Goal: Information Seeking & Learning: Learn about a topic

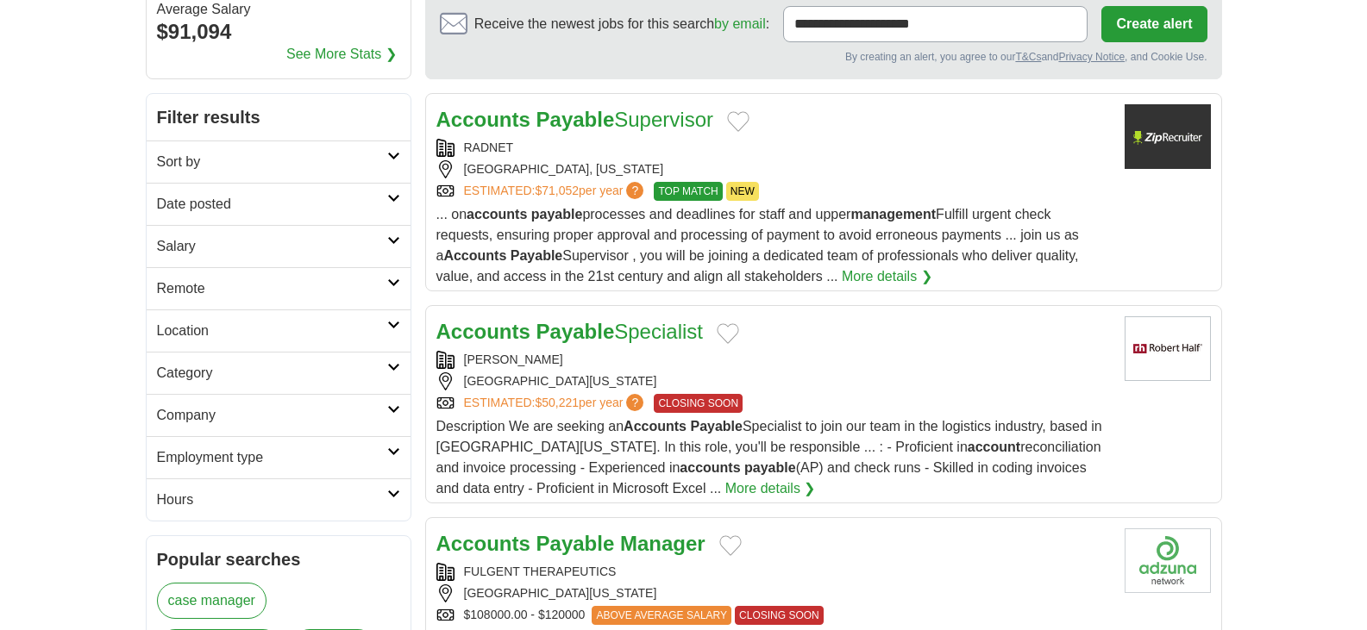
scroll to position [259, 0]
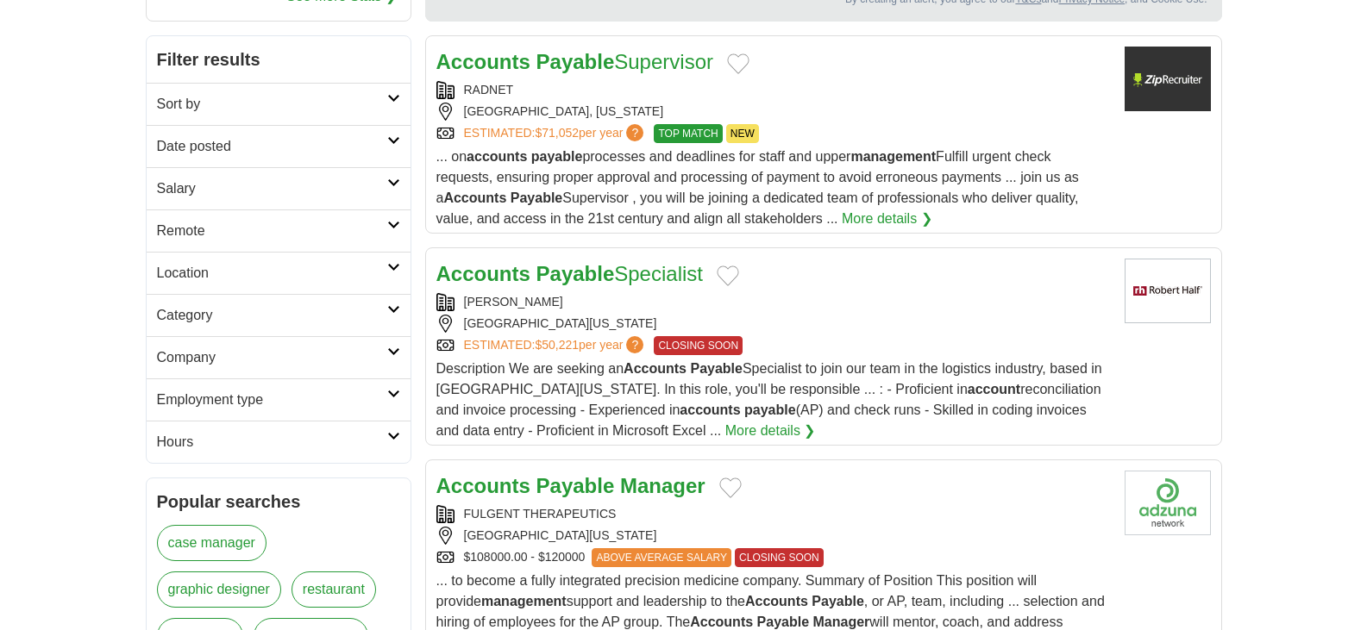
click at [863, 208] on div "... on accounts payable processes and deadlines for staff and upper management …" at bounding box center [773, 188] width 674 height 83
click at [222, 235] on h2 "Remote" at bounding box center [272, 231] width 230 height 21
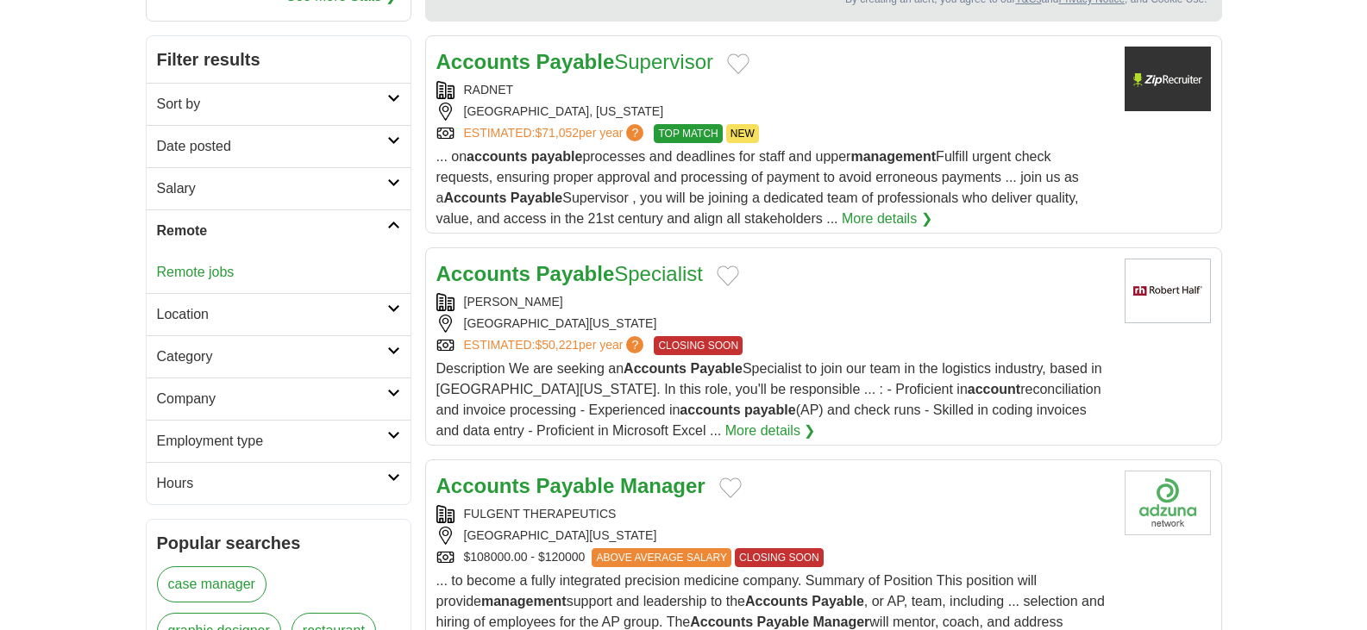
click at [203, 272] on link "Remote jobs" at bounding box center [196, 272] width 78 height 15
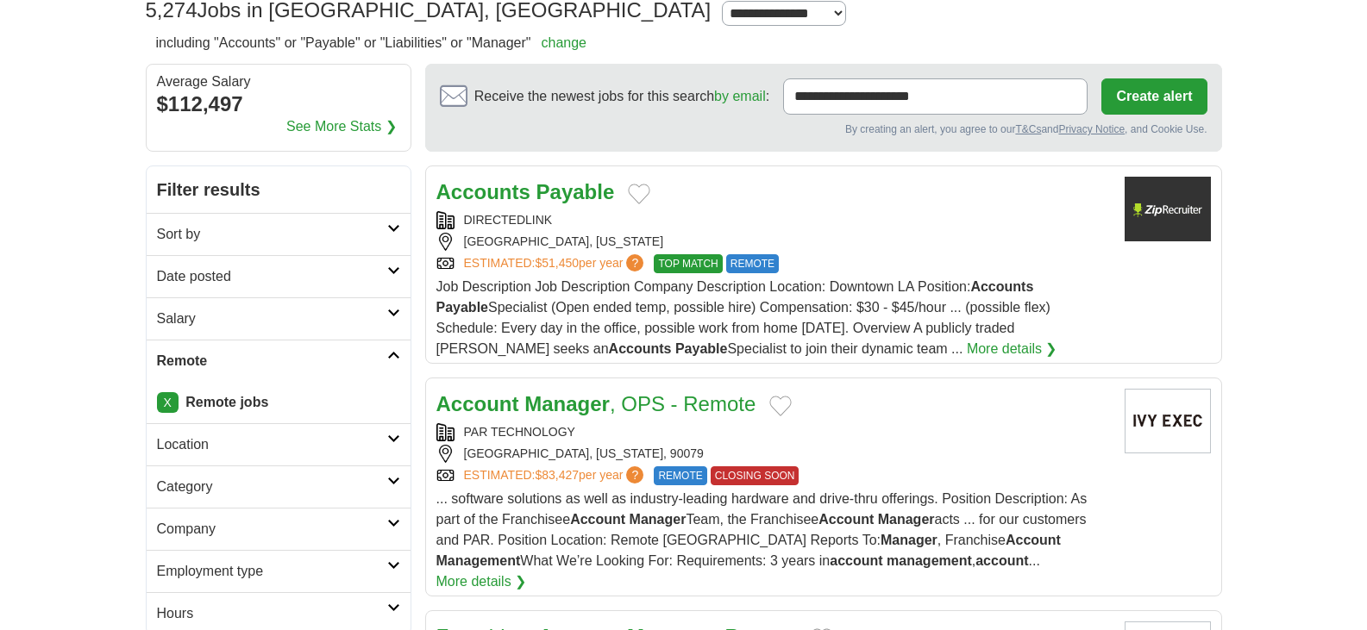
scroll to position [172, 0]
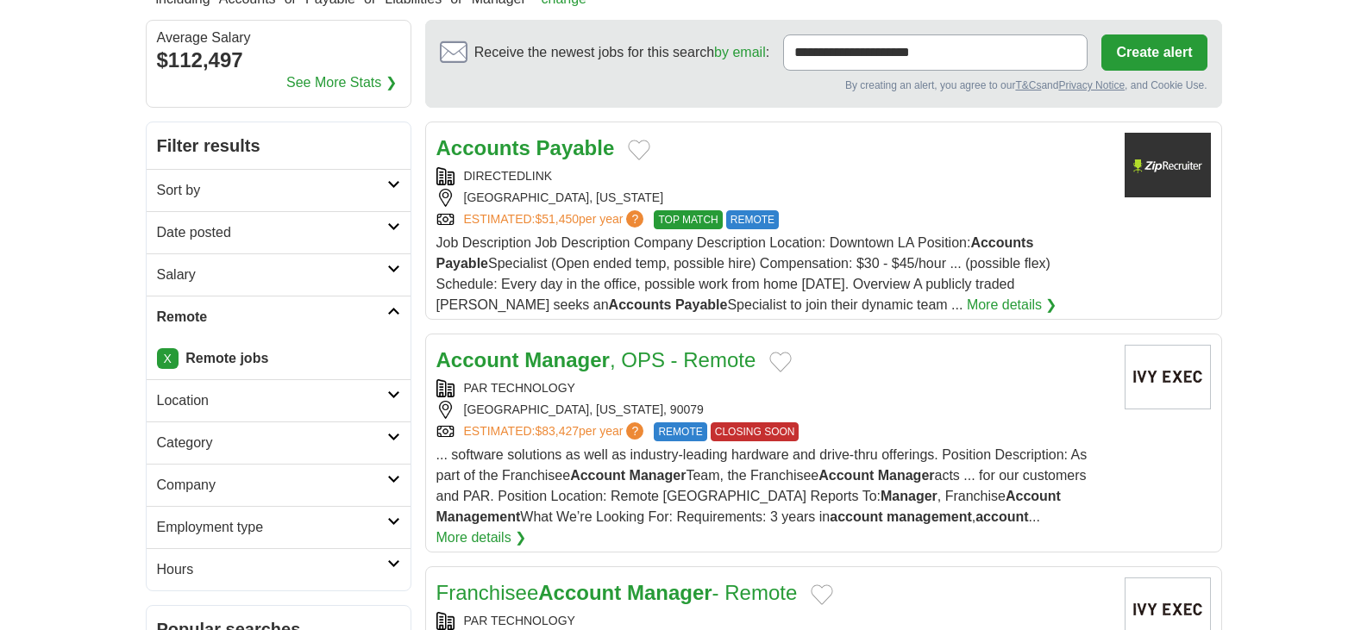
click at [966, 299] on link "More details ❯" at bounding box center [1011, 305] width 91 height 21
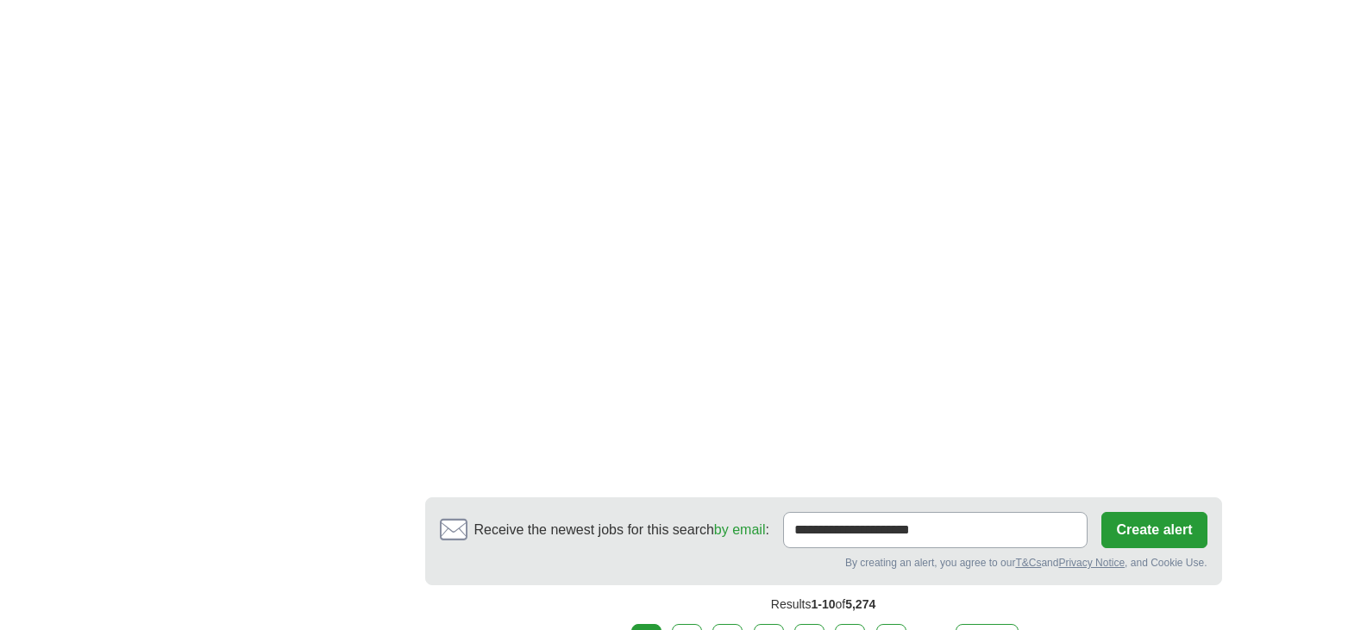
scroll to position [3104, 0]
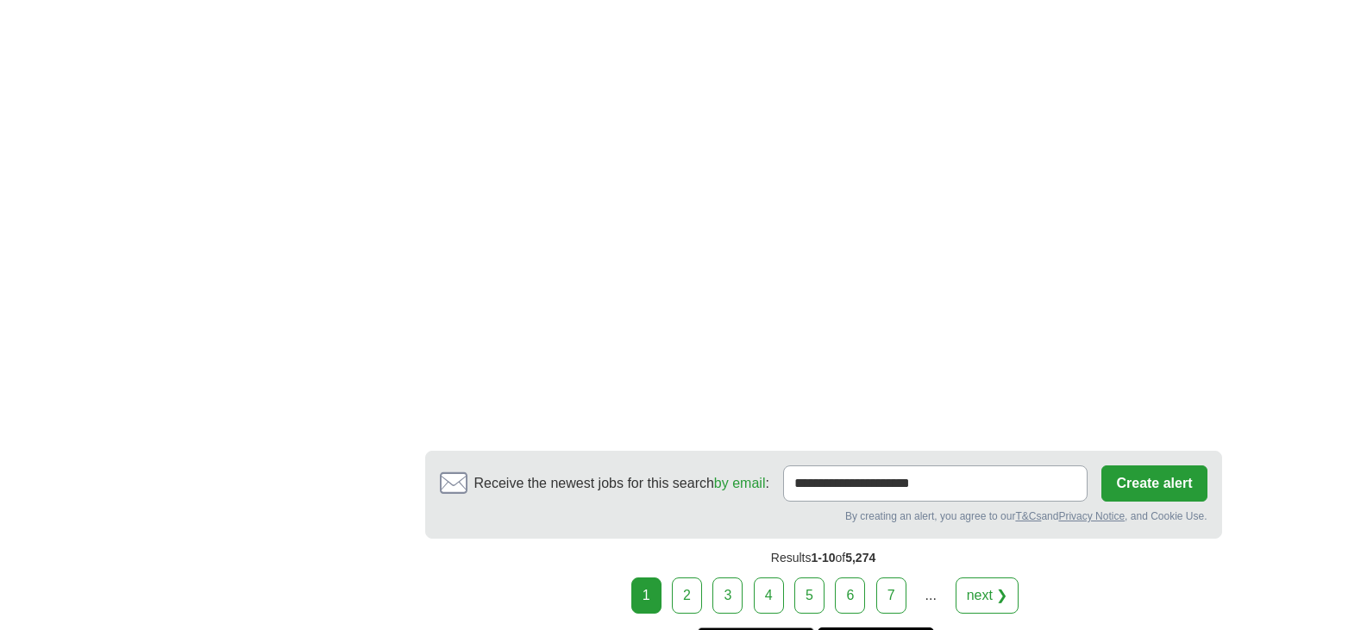
click at [679, 578] on link "2" at bounding box center [687, 596] width 30 height 36
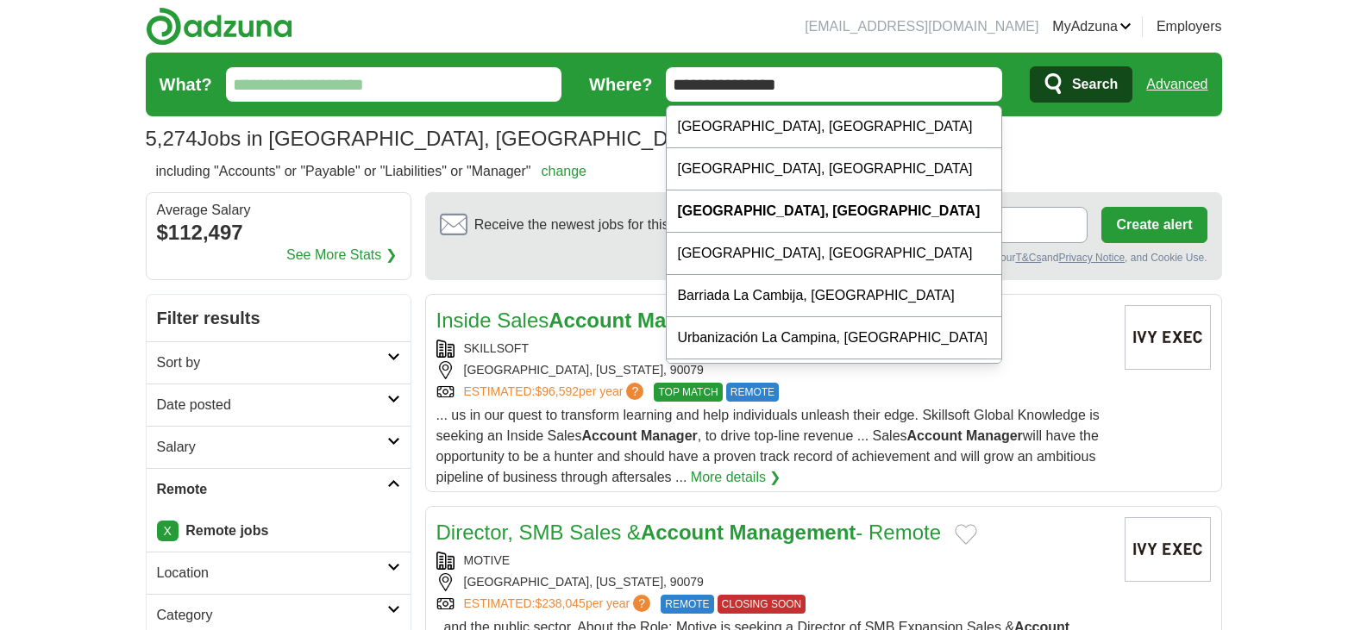
drag, startPoint x: 829, startPoint y: 78, endPoint x: 586, endPoint y: 113, distance: 245.7
click at [586, 113] on form "**********" at bounding box center [684, 85] width 1076 height 64
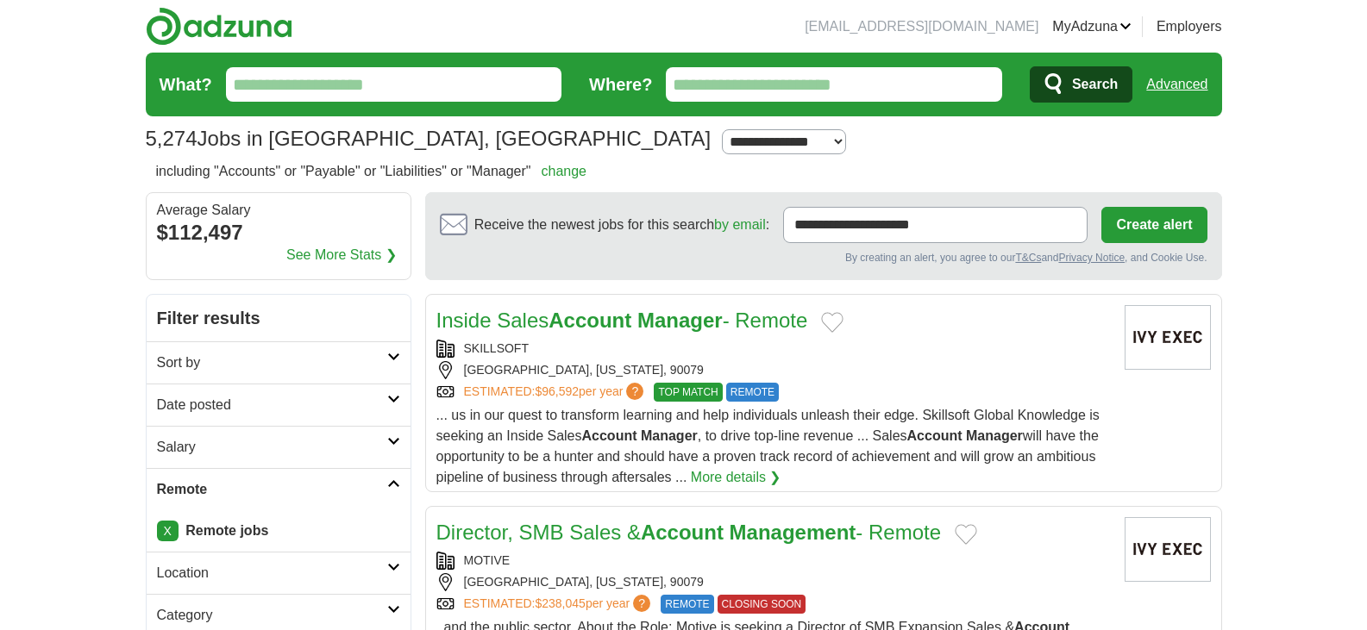
click at [247, 86] on input "What?" at bounding box center [394, 84] width 336 height 34
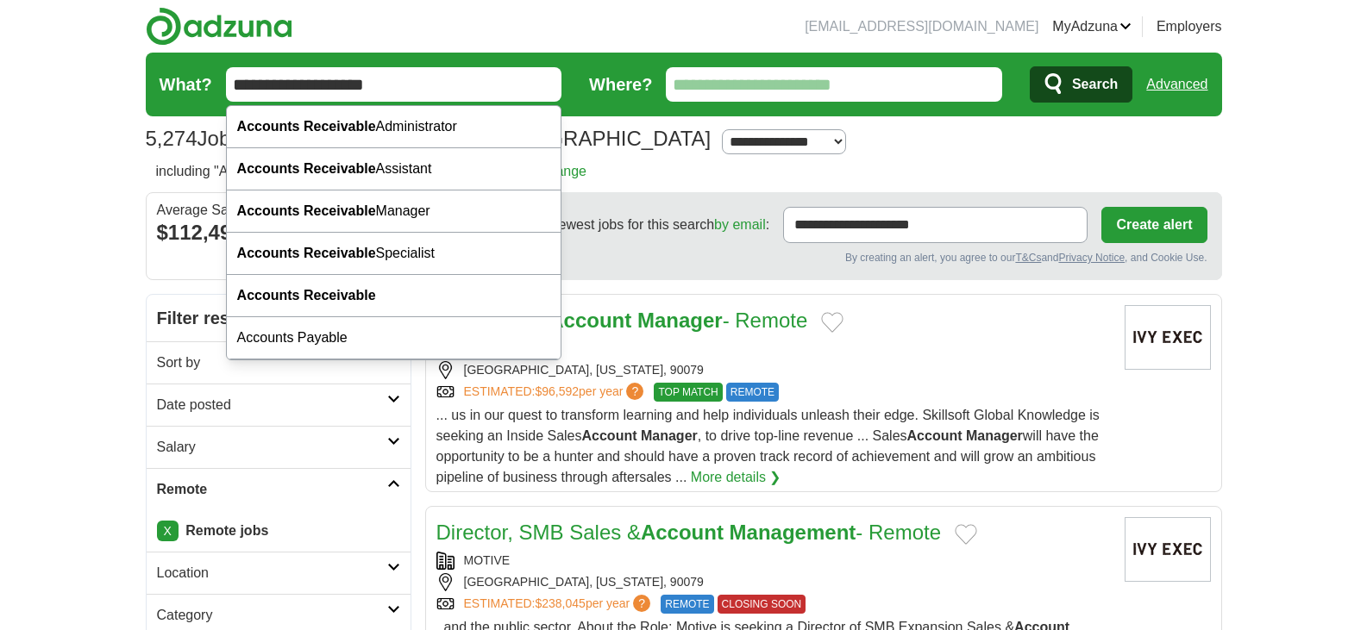
type input "**********"
click at [1029, 66] on button "Search" at bounding box center [1080, 84] width 103 height 36
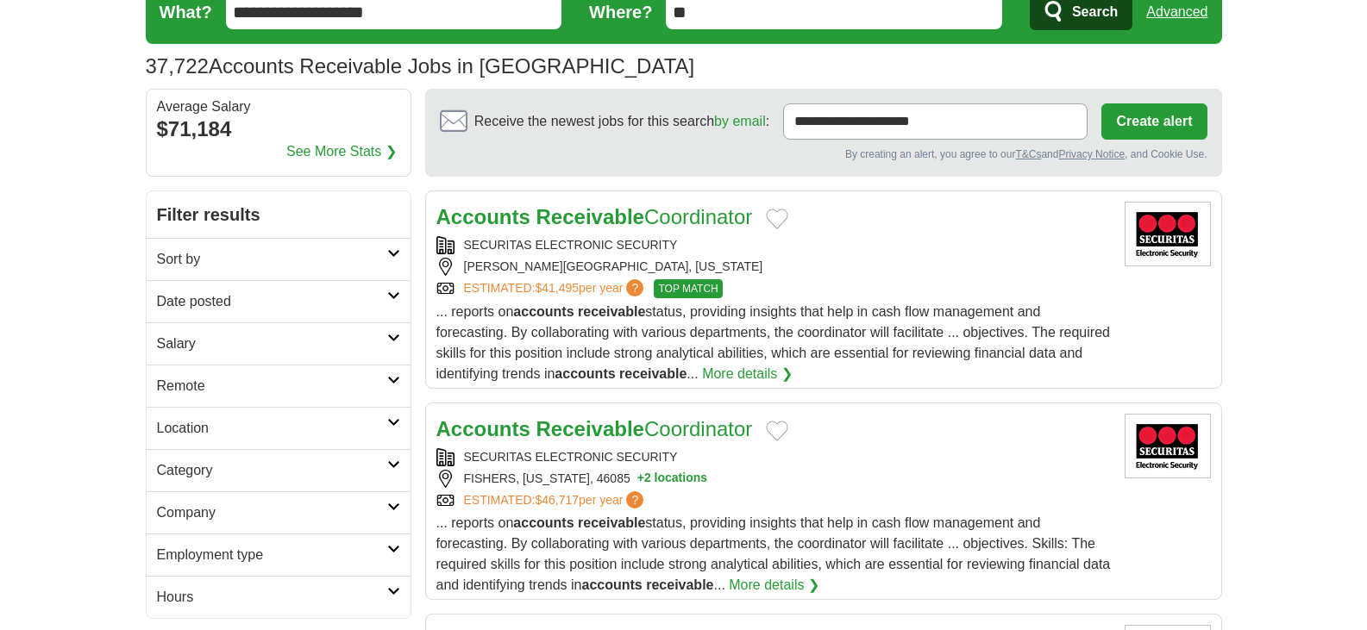
scroll to position [172, 0]
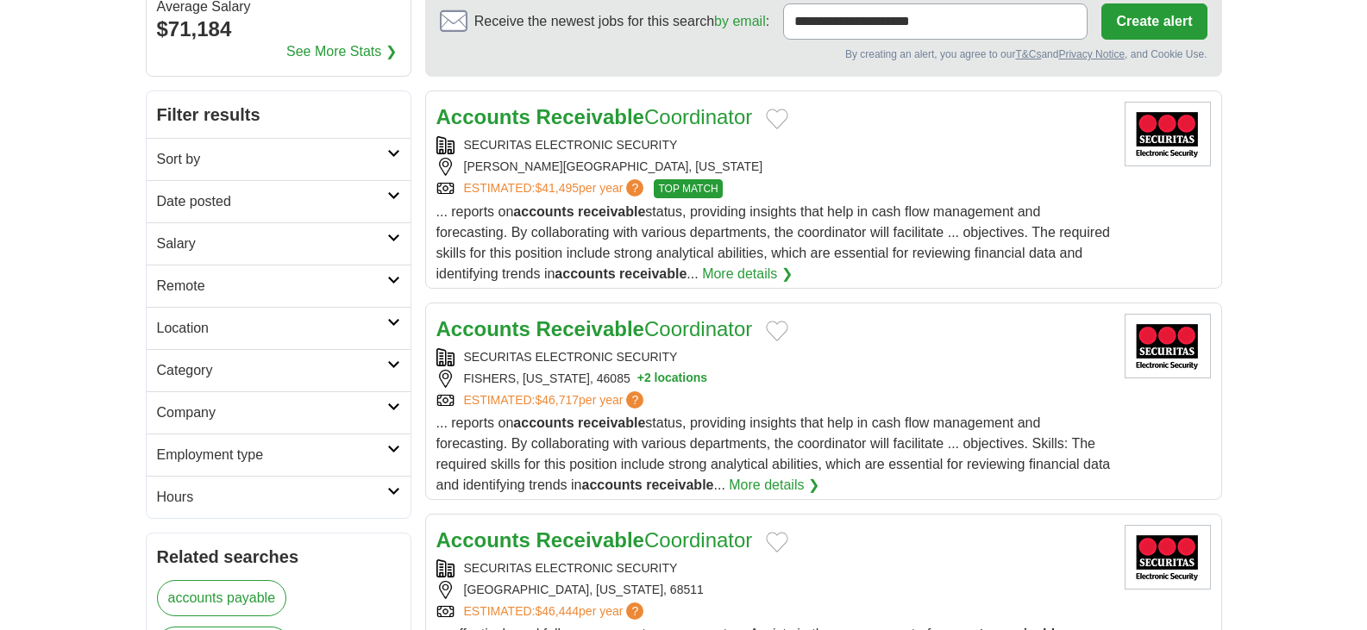
click at [166, 291] on h2 "Remote" at bounding box center [272, 286] width 230 height 21
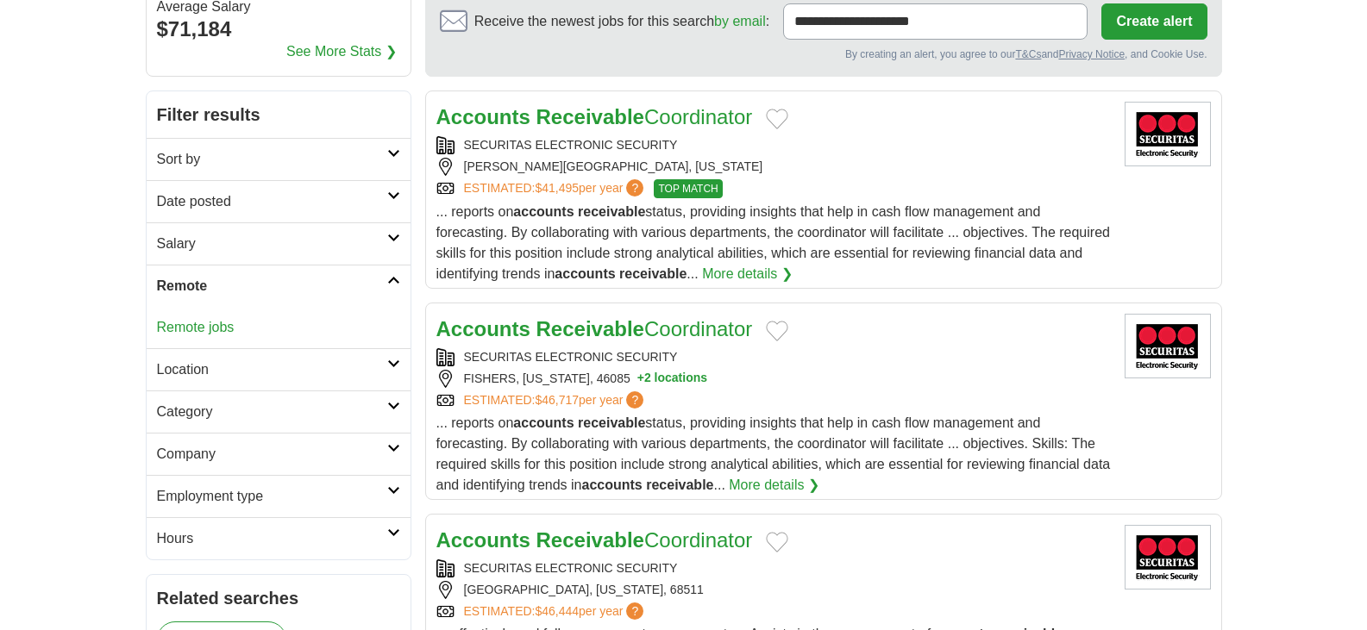
click at [182, 330] on link "Remote jobs" at bounding box center [196, 327] width 78 height 15
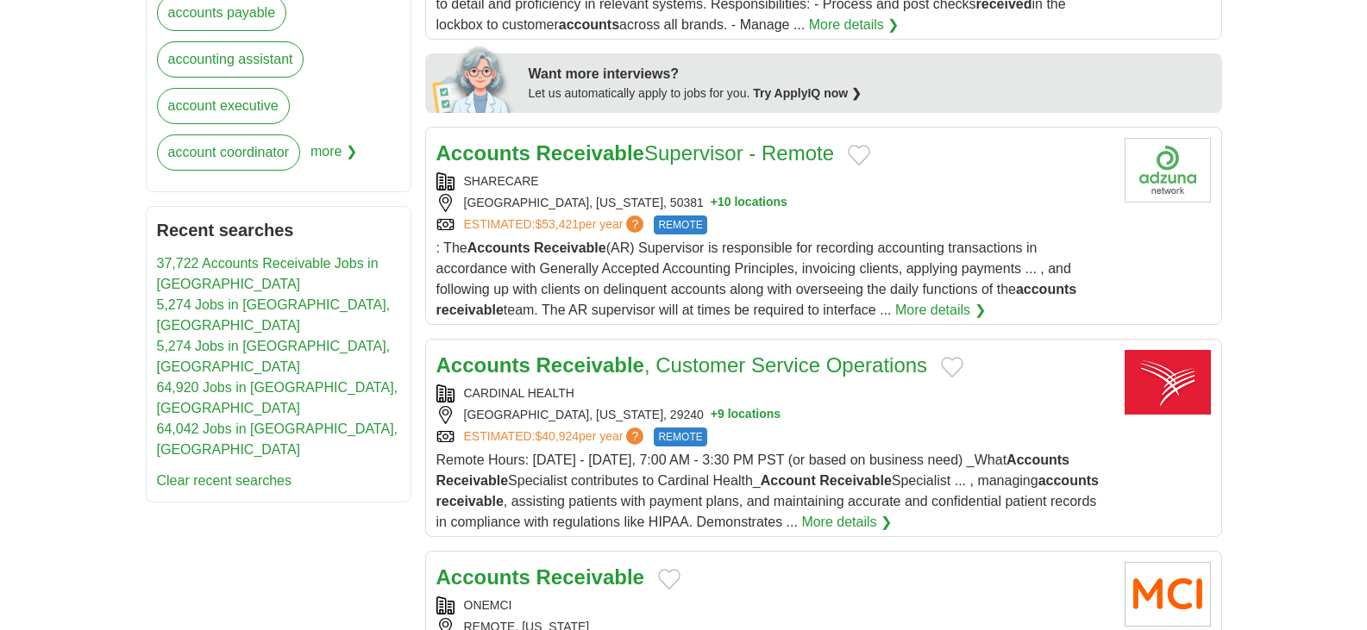
scroll to position [862, 0]
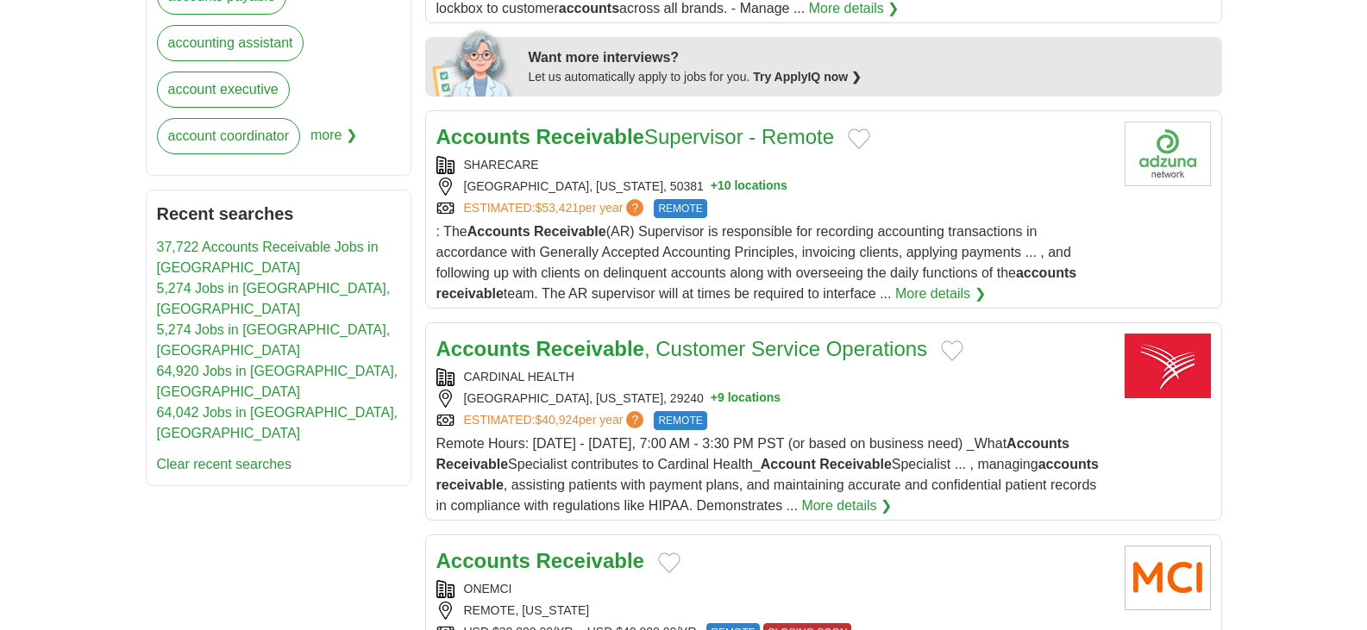
click at [933, 291] on link "More details ❯" at bounding box center [940, 294] width 91 height 21
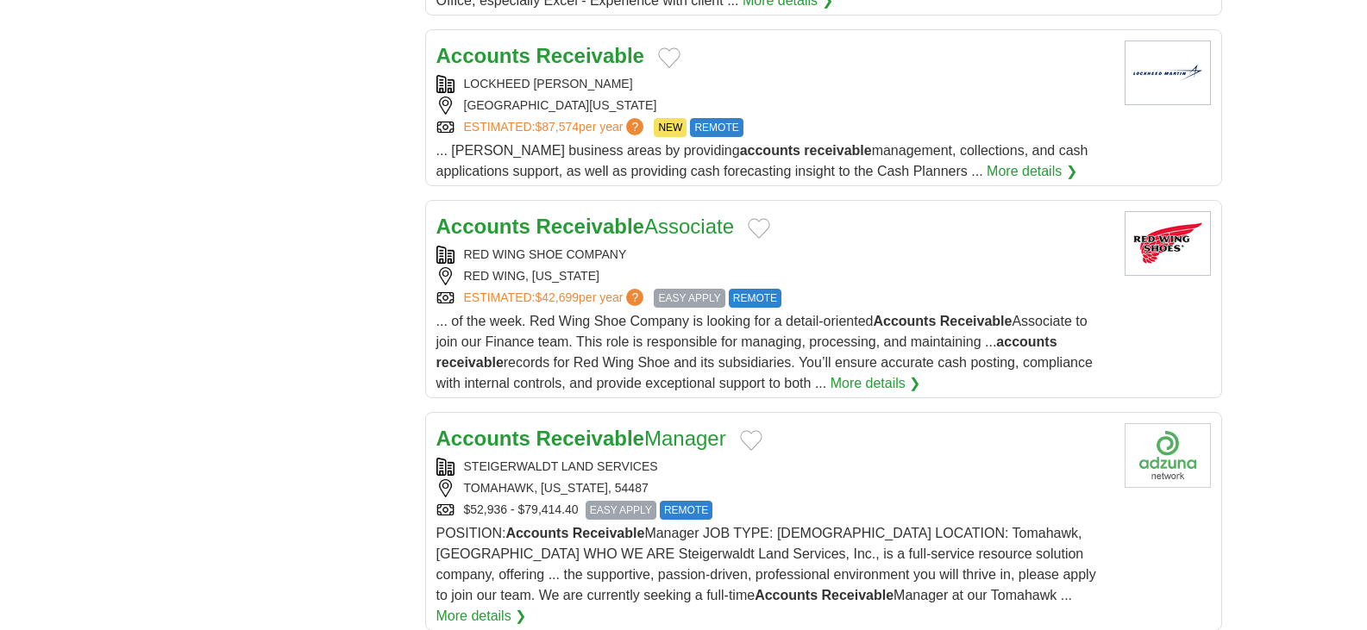
scroll to position [1983, 0]
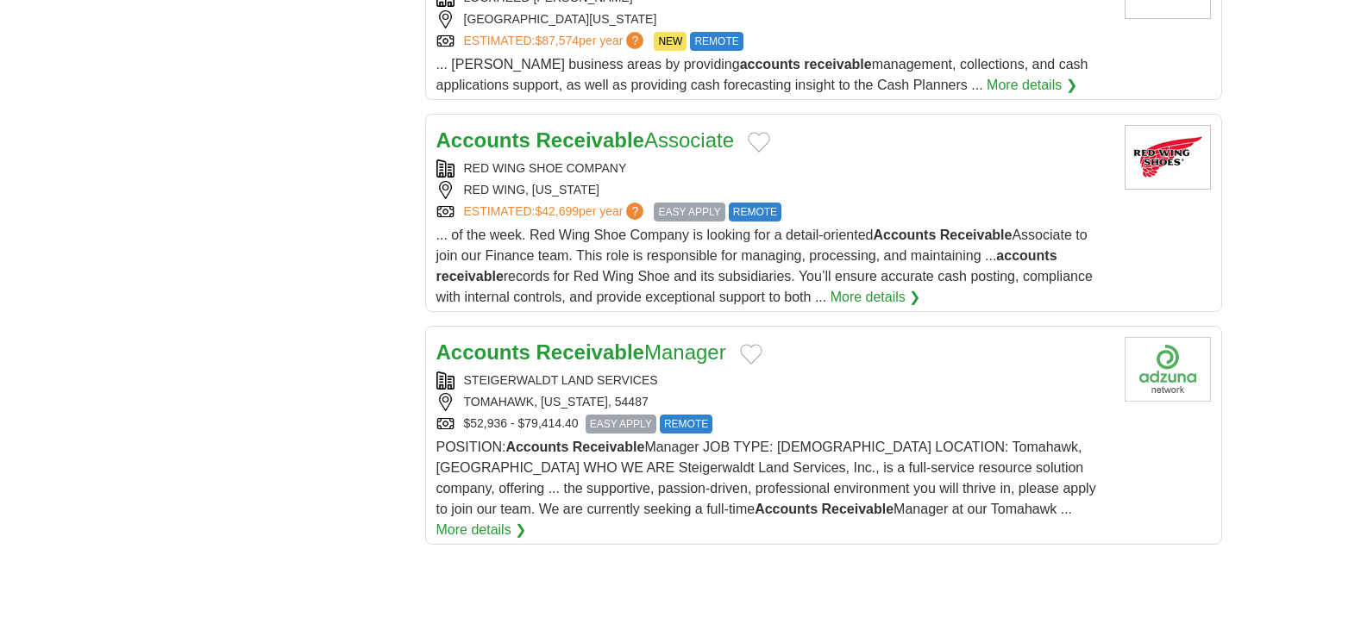
click at [914, 474] on span "POSITION: Accounts Receivable Manager JOB TYPE: Full-time LOCATION: Tomahawk, W…" at bounding box center [766, 478] width 660 height 77
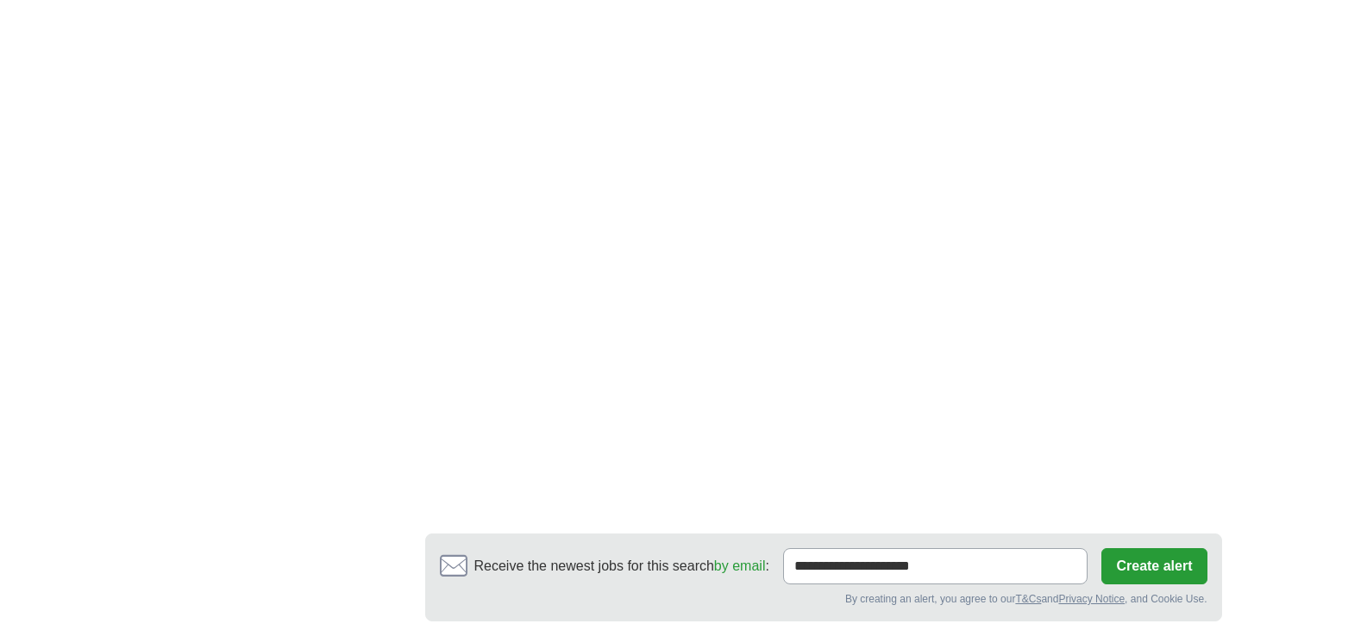
scroll to position [2845, 0]
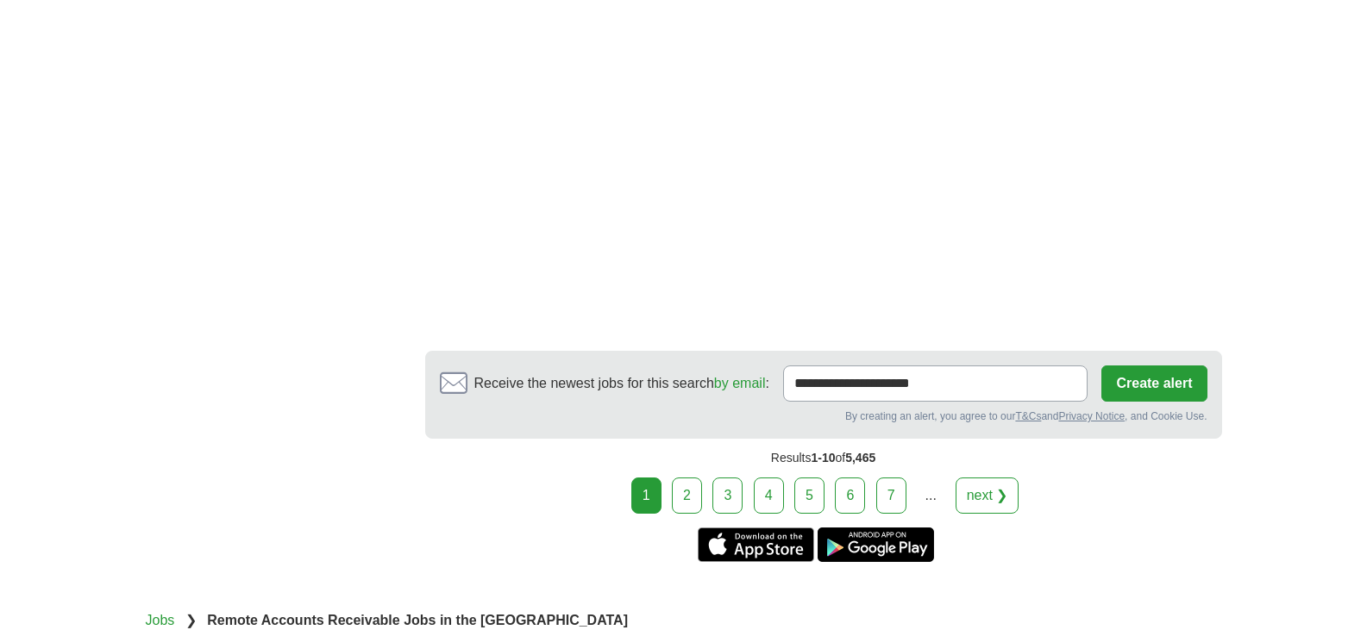
click at [694, 478] on link "2" at bounding box center [687, 496] width 30 height 36
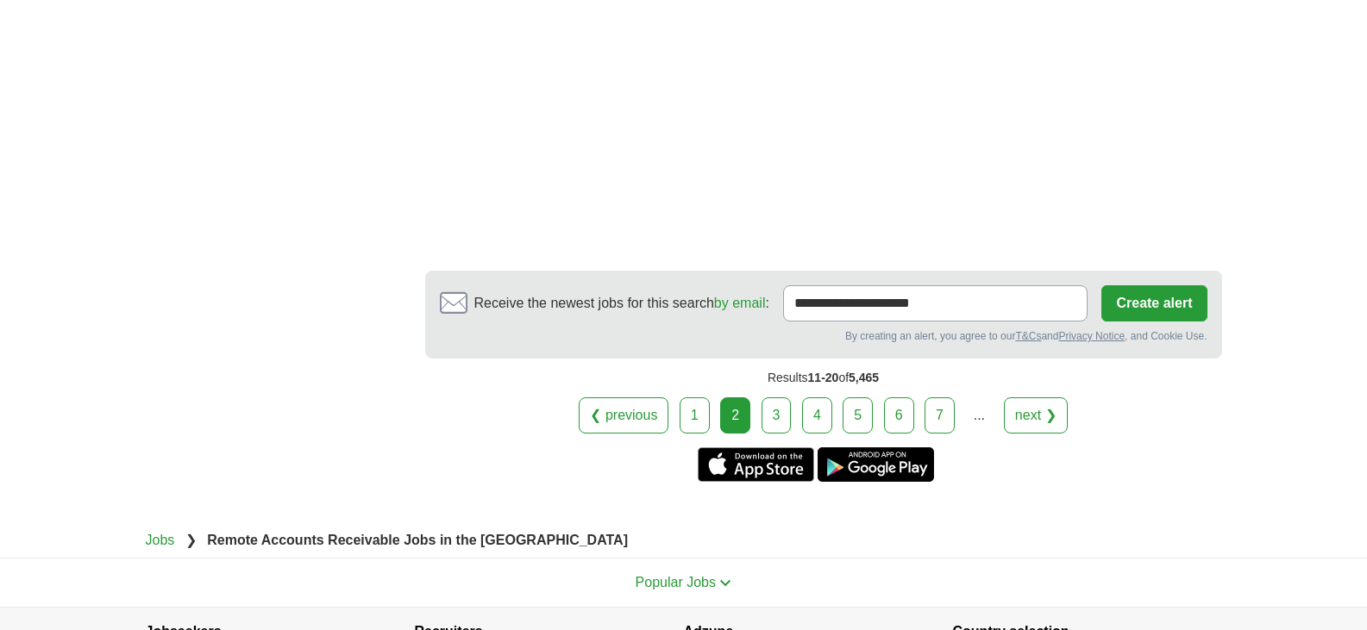
scroll to position [2759, 0]
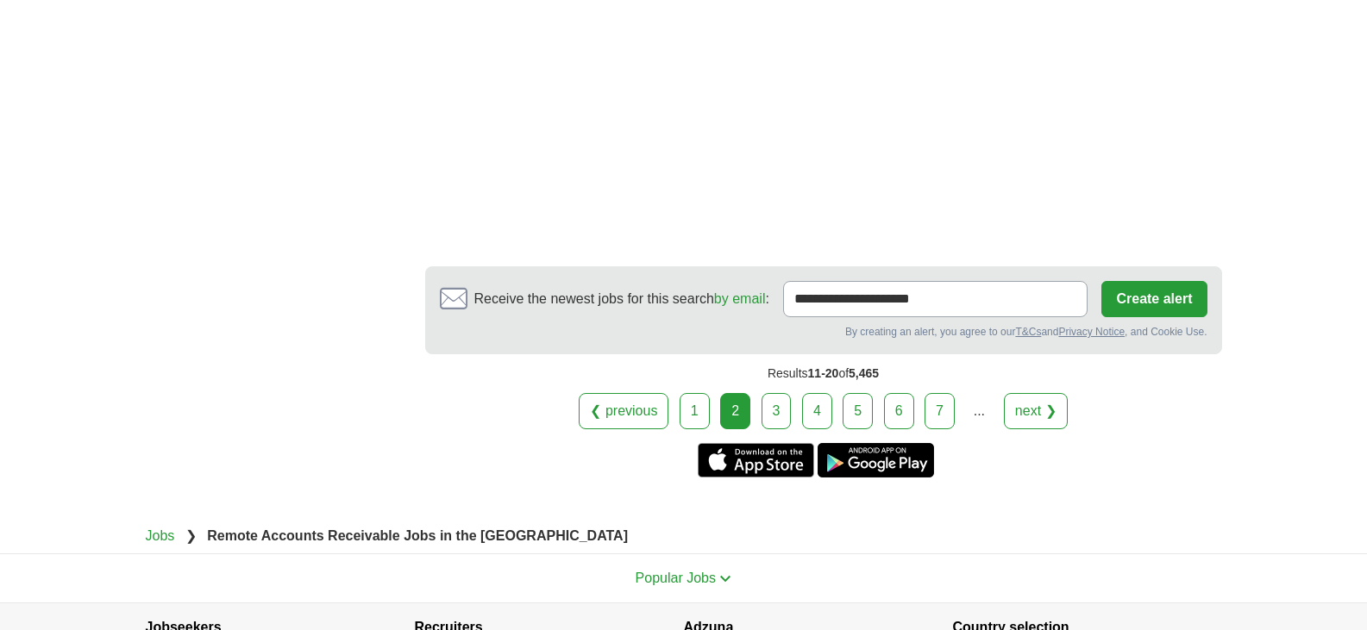
click at [779, 393] on link "3" at bounding box center [776, 411] width 30 height 36
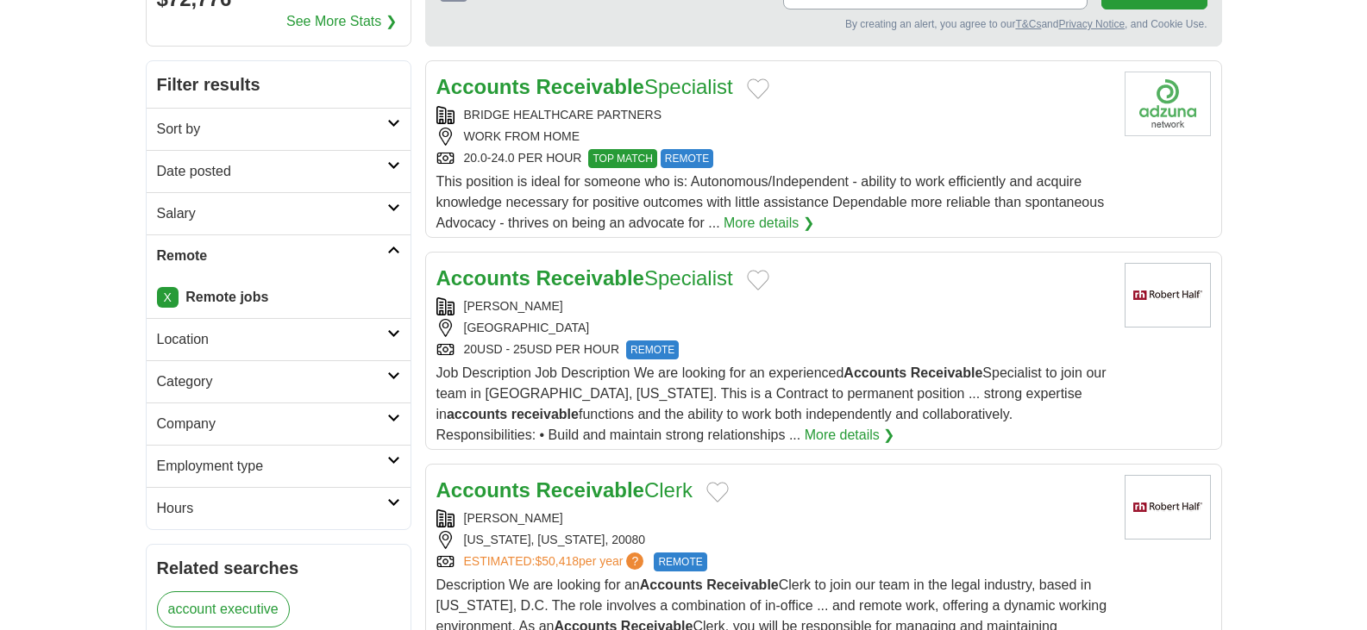
scroll to position [517, 0]
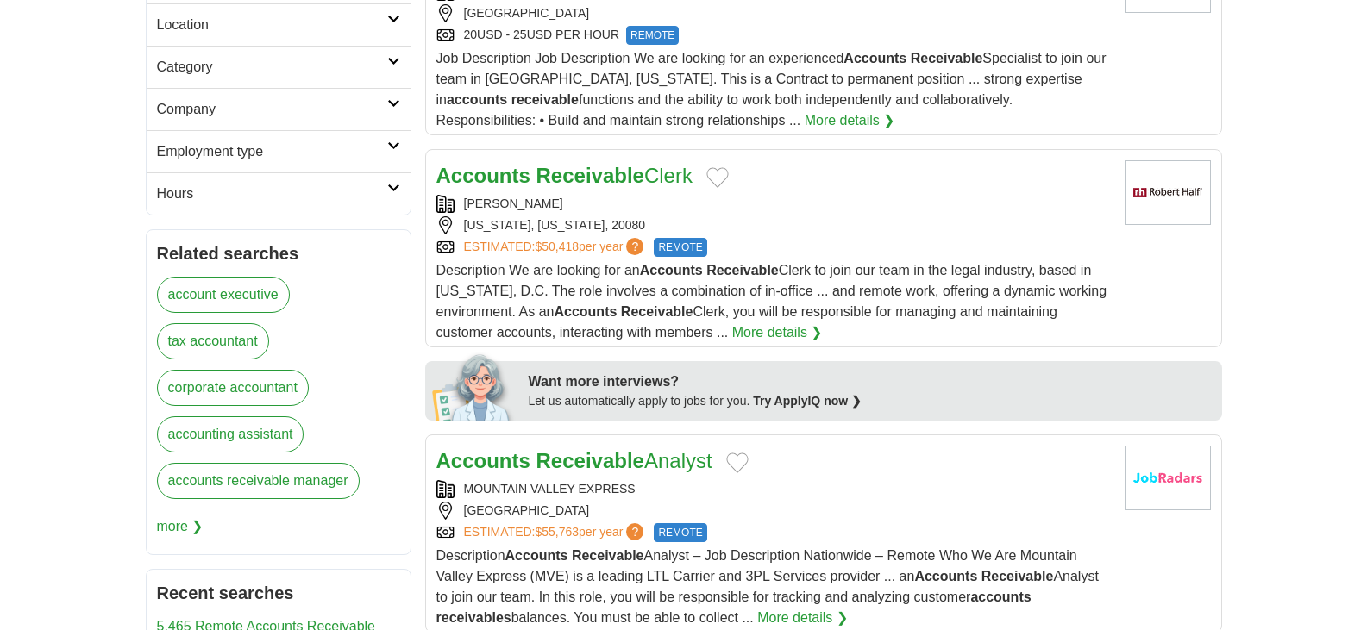
click at [268, 492] on link "accounts receivable manager" at bounding box center [258, 481] width 203 height 36
